Goal: Navigation & Orientation: Find specific page/section

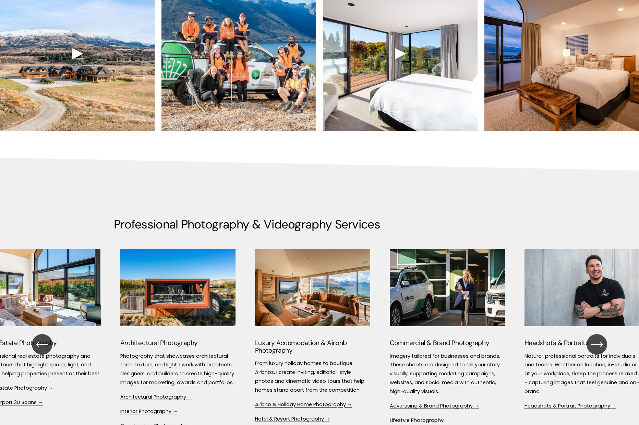
scroll to position [785, 0]
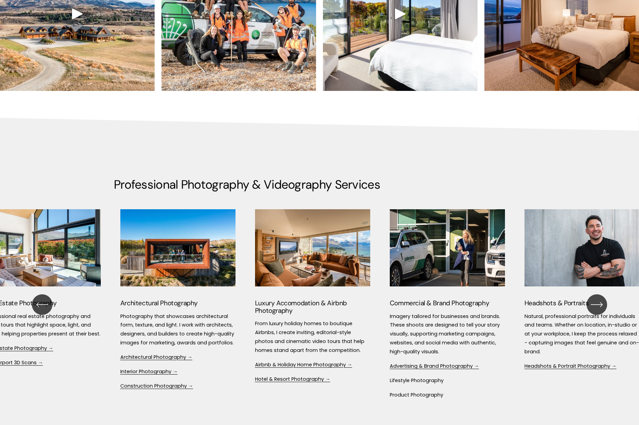
click at [174, 261] on ul "Architectural Photography Photography that showcases architectural form, textur…" at bounding box center [320, 304] width 412 height 190
click at [174, 359] on link "Architectural Photography →" at bounding box center [156, 357] width 72 height 7
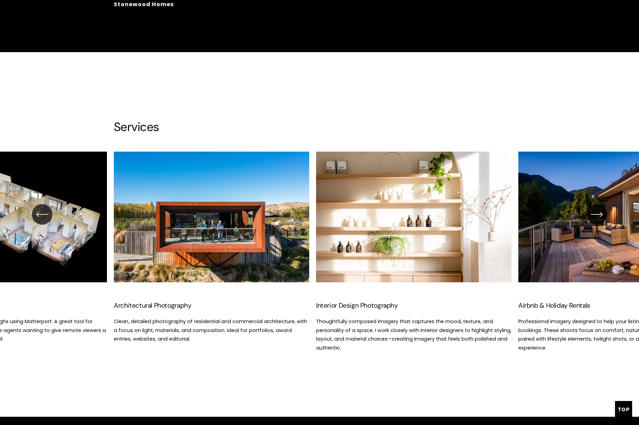
scroll to position [861, 0]
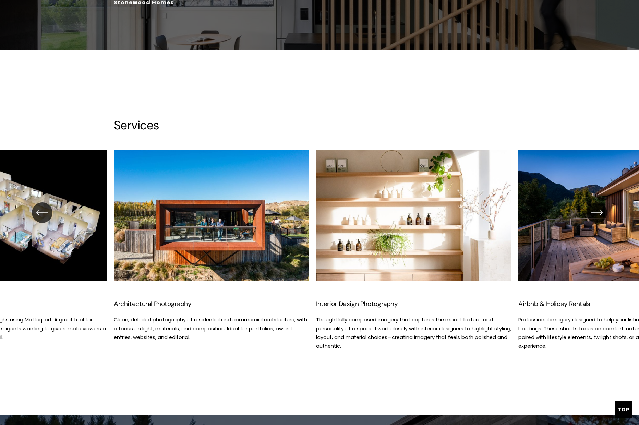
click at [386, 235] on ul "Architectural Photography Clean, detailed photography of residential and commer…" at bounding box center [320, 250] width 412 height 201
